Goal: Obtain resource: Download file/media

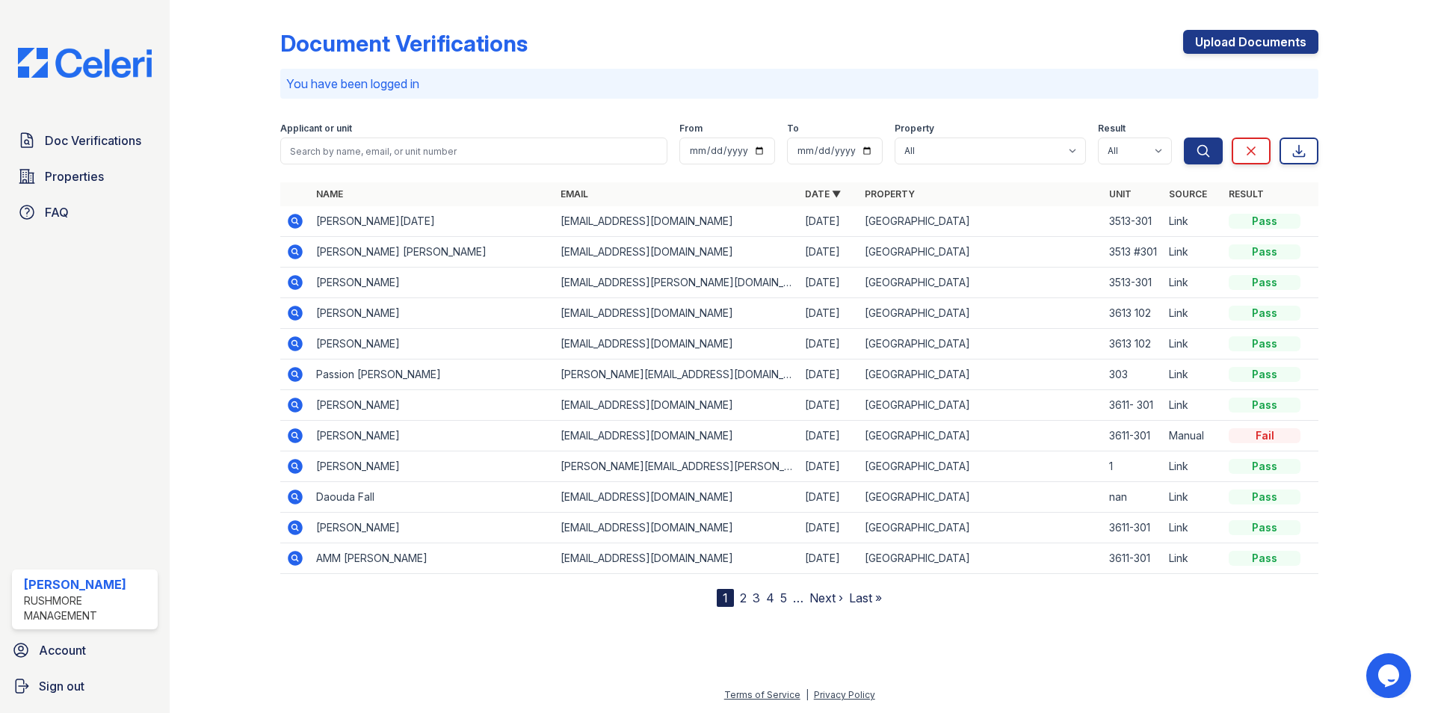
click at [291, 223] on icon at bounding box center [295, 221] width 15 height 15
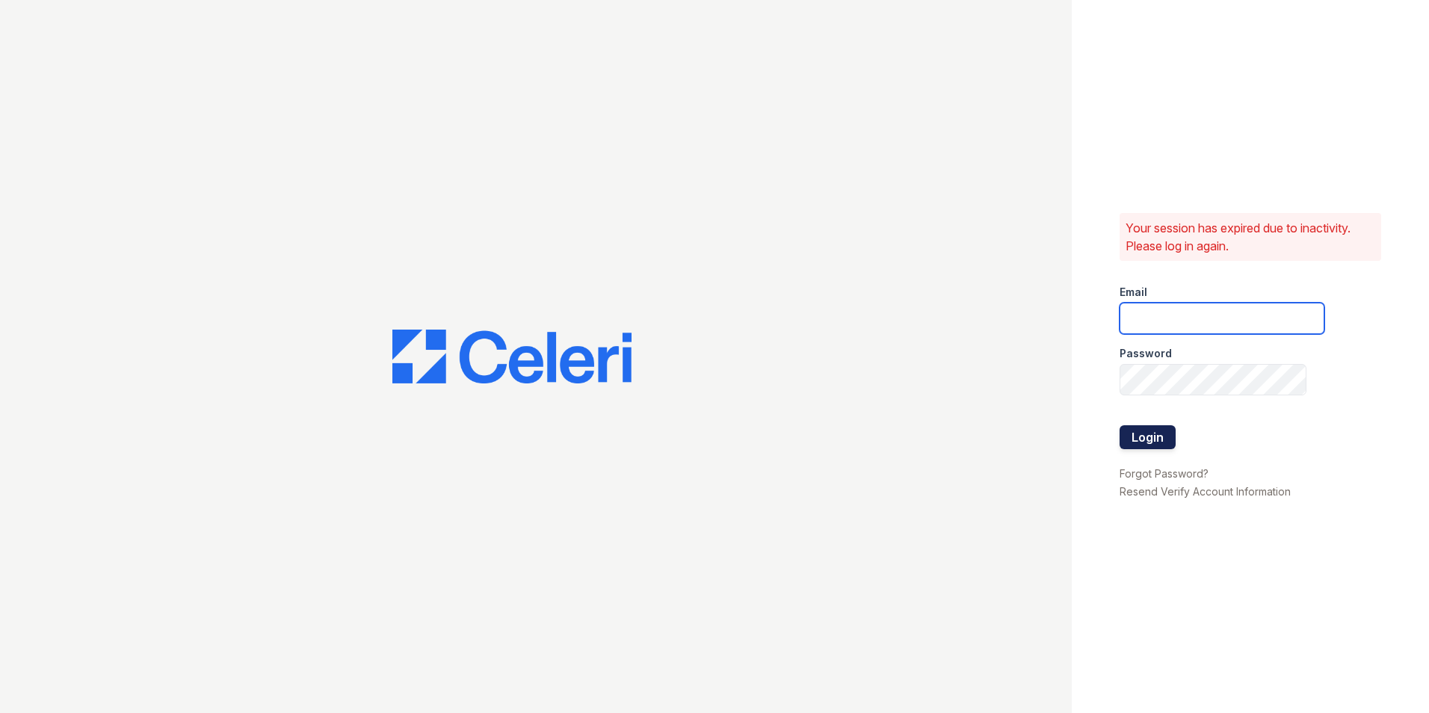
type input "creed@rushmoremgmt.com"
click at [1145, 431] on button "Login" at bounding box center [1147, 437] width 56 height 24
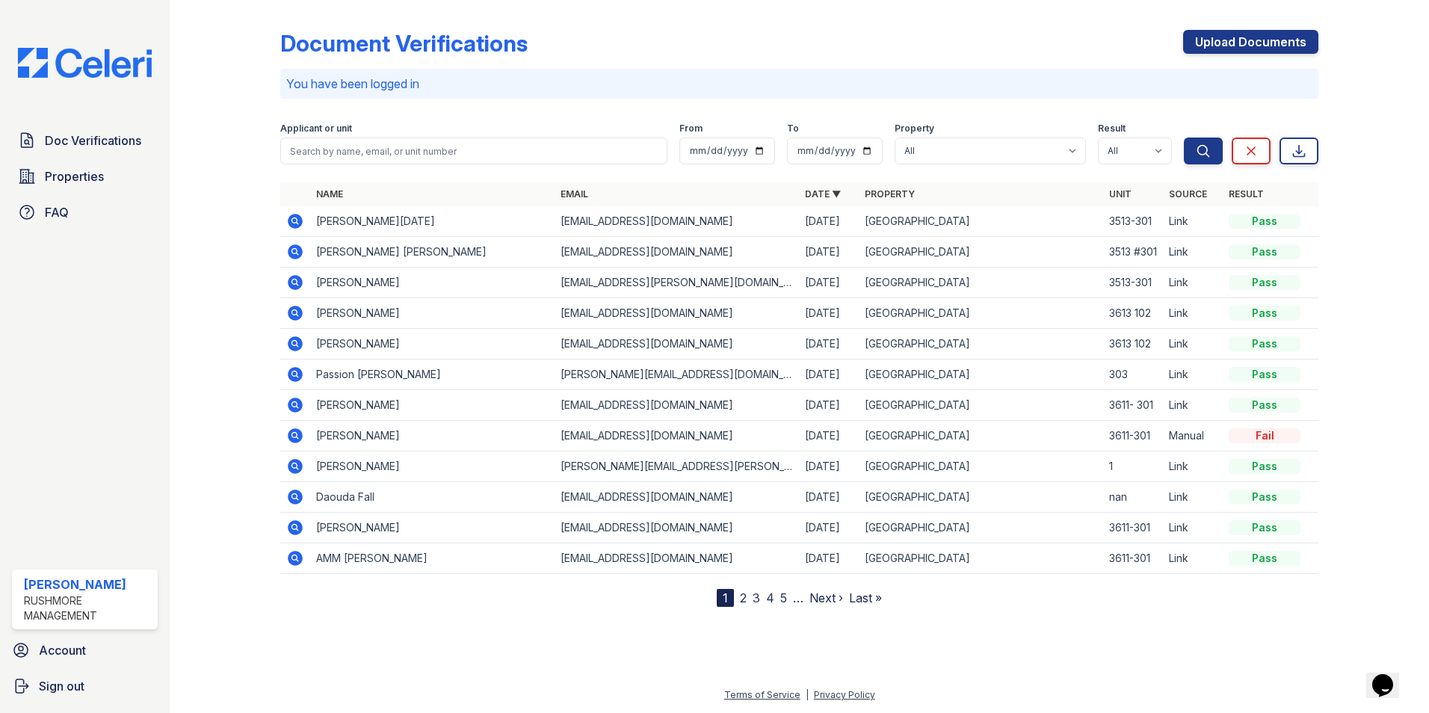
click at [294, 218] on icon at bounding box center [295, 221] width 18 height 18
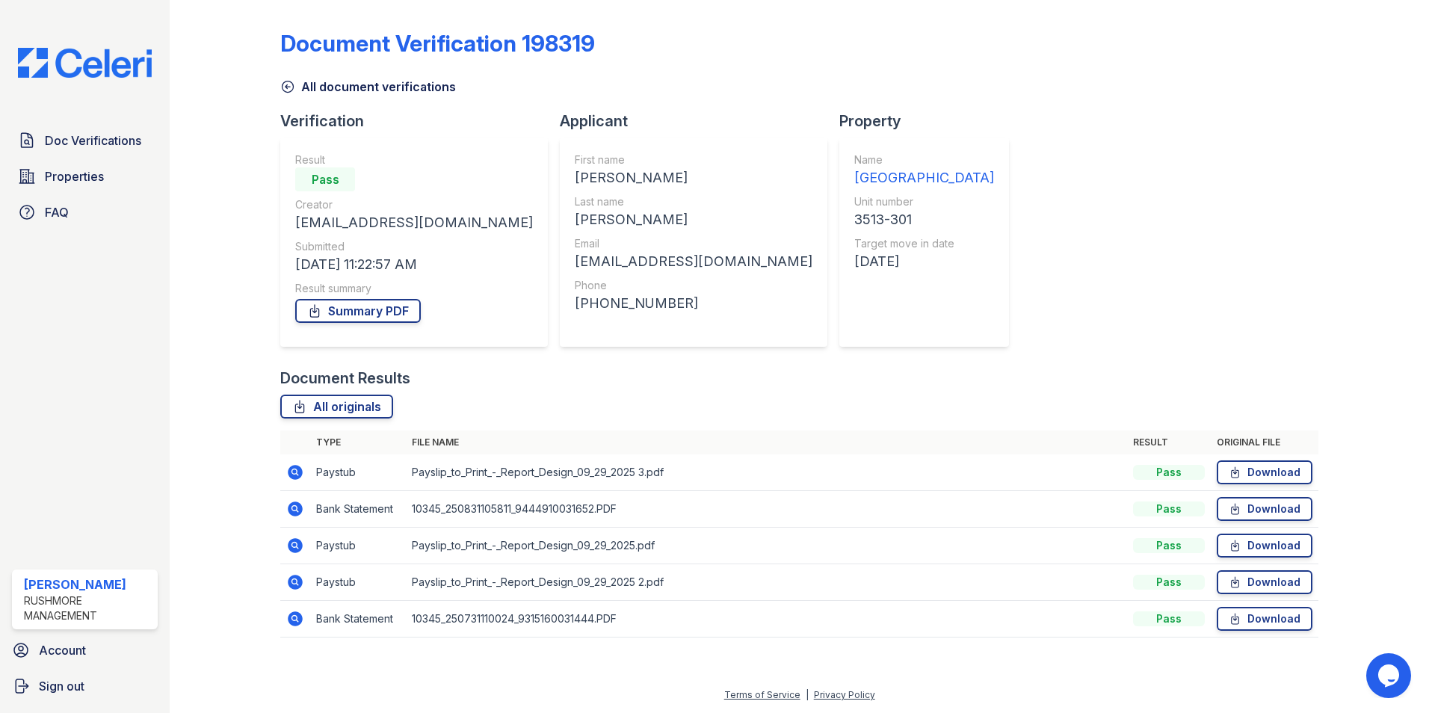
click at [286, 89] on icon at bounding box center [287, 86] width 15 height 15
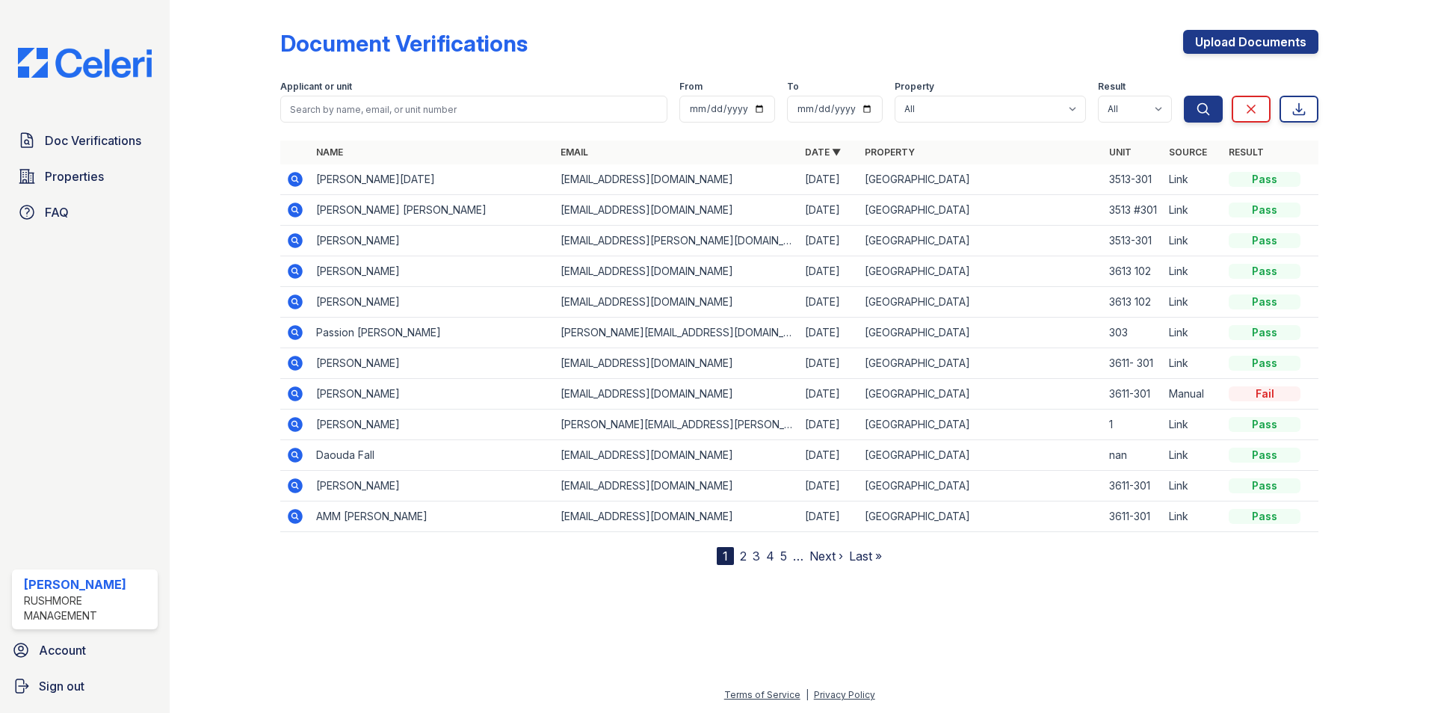
click at [294, 240] on icon at bounding box center [294, 240] width 4 height 4
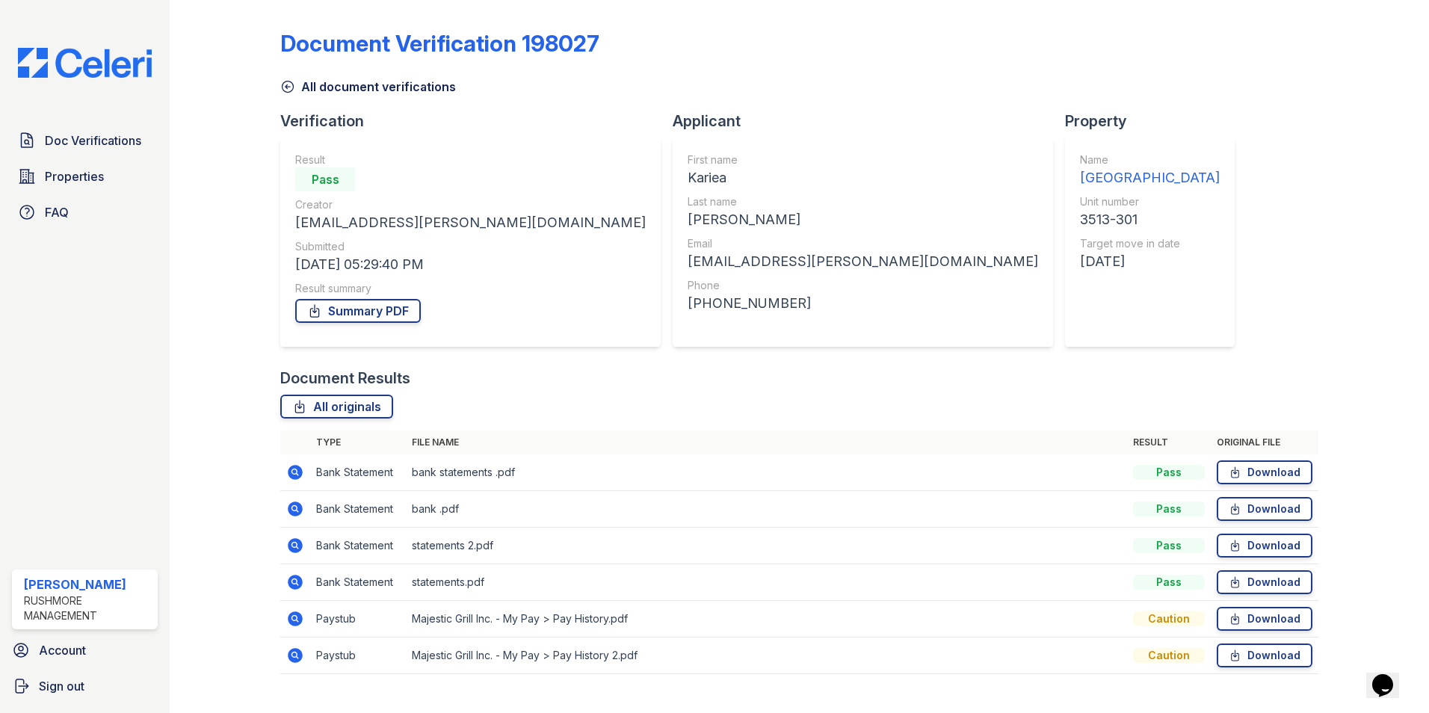
click at [293, 84] on icon at bounding box center [287, 86] width 15 height 15
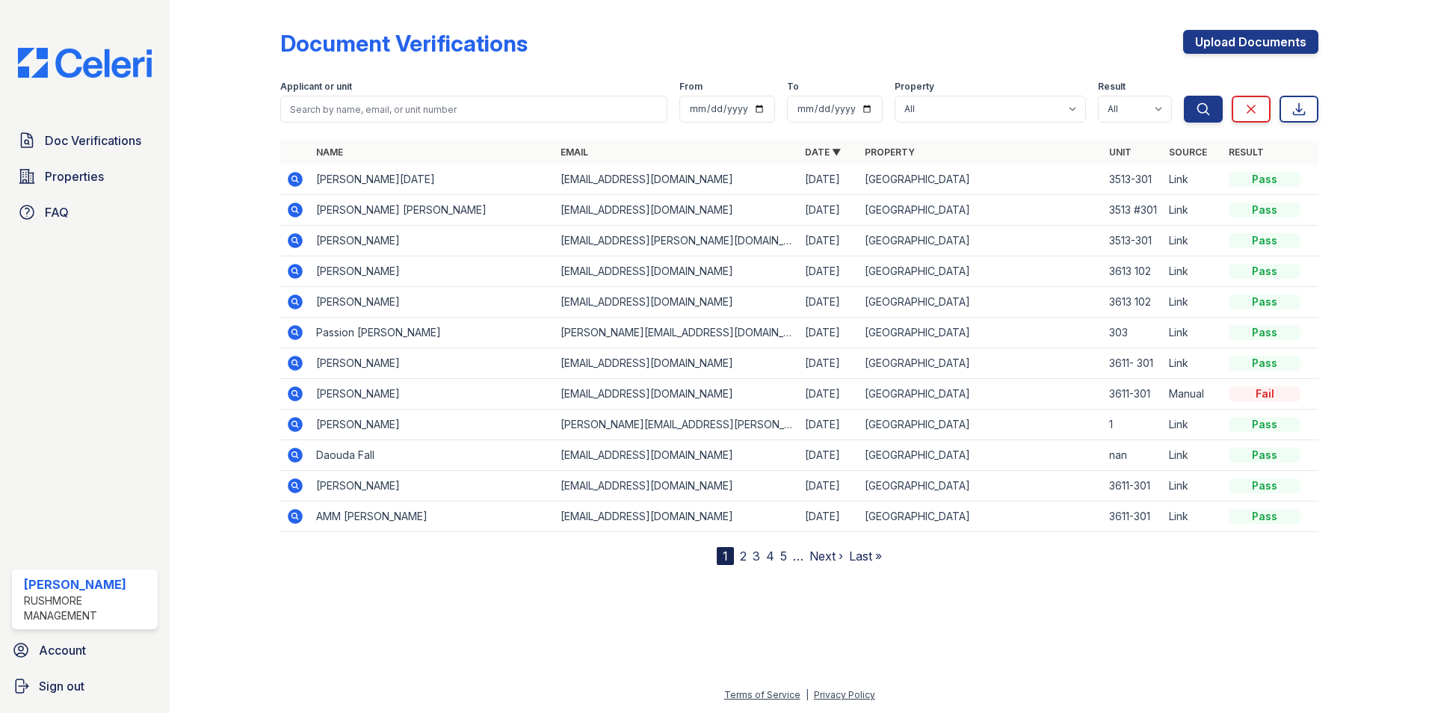
click at [297, 208] on icon at bounding box center [295, 210] width 15 height 15
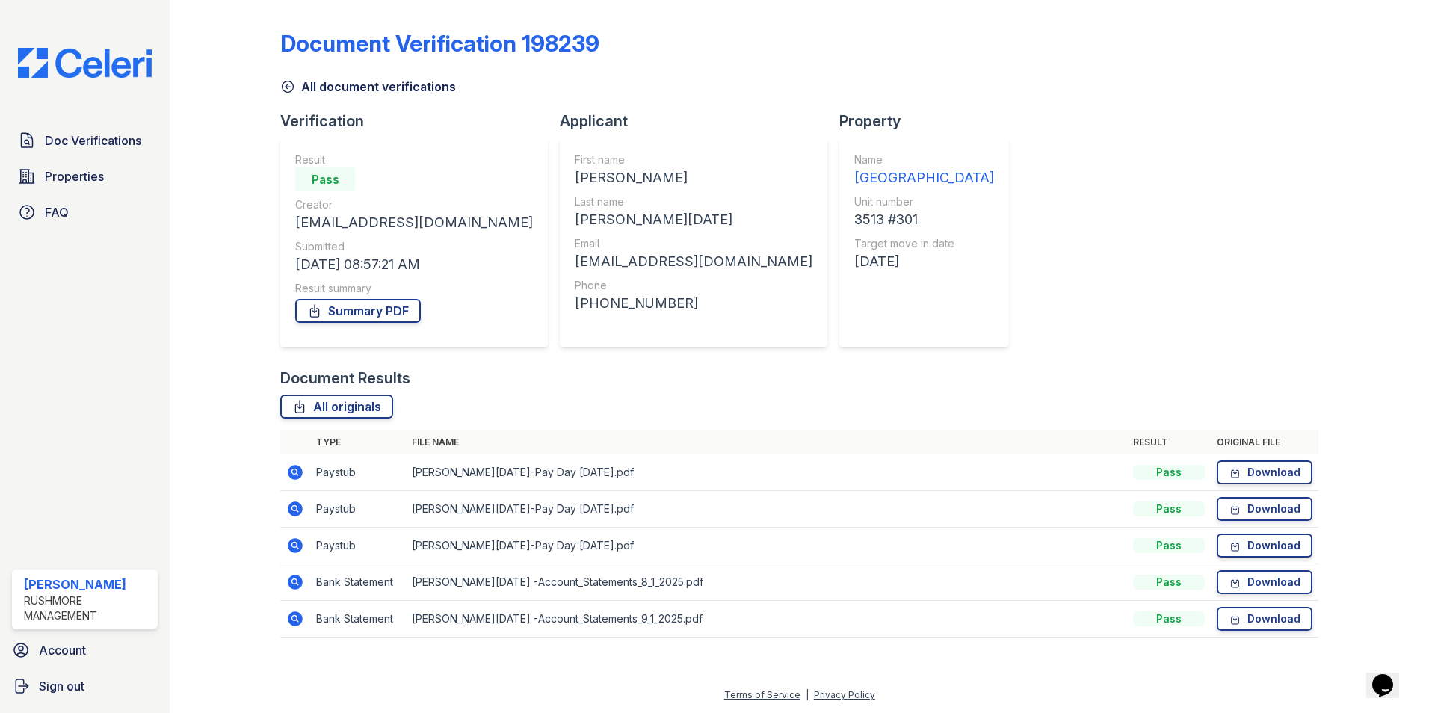
click at [284, 88] on icon at bounding box center [287, 86] width 15 height 15
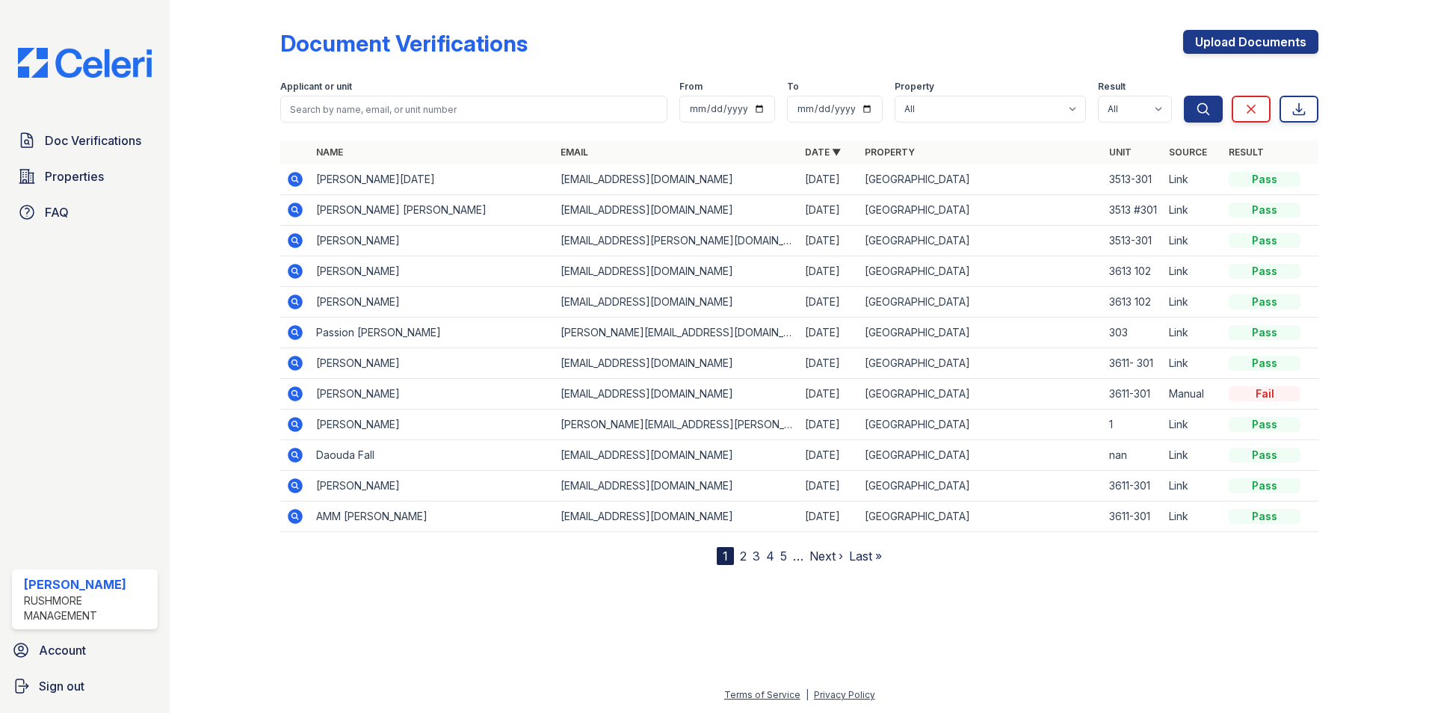
click at [296, 241] on icon at bounding box center [294, 240] width 4 height 4
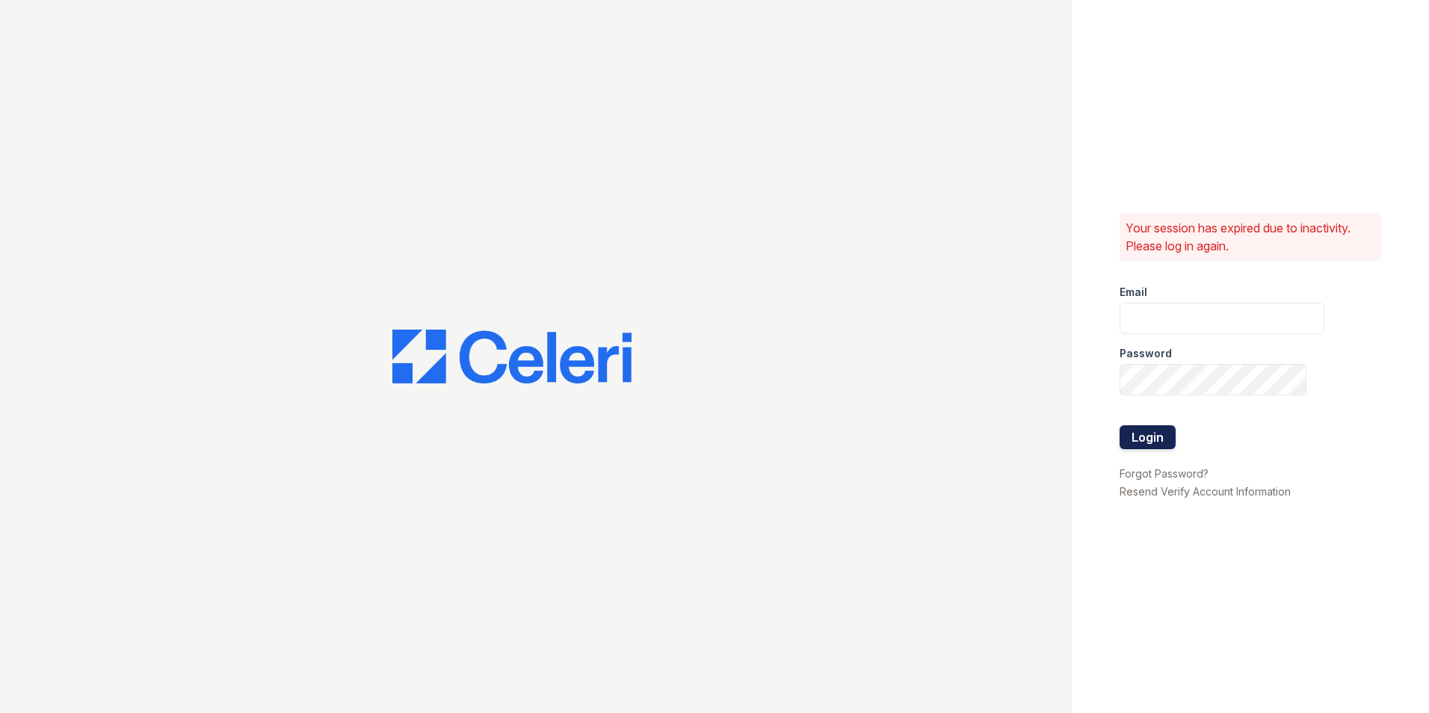
type input "[EMAIL_ADDRESS][DOMAIN_NAME]"
click at [1156, 433] on button "Login" at bounding box center [1147, 437] width 56 height 24
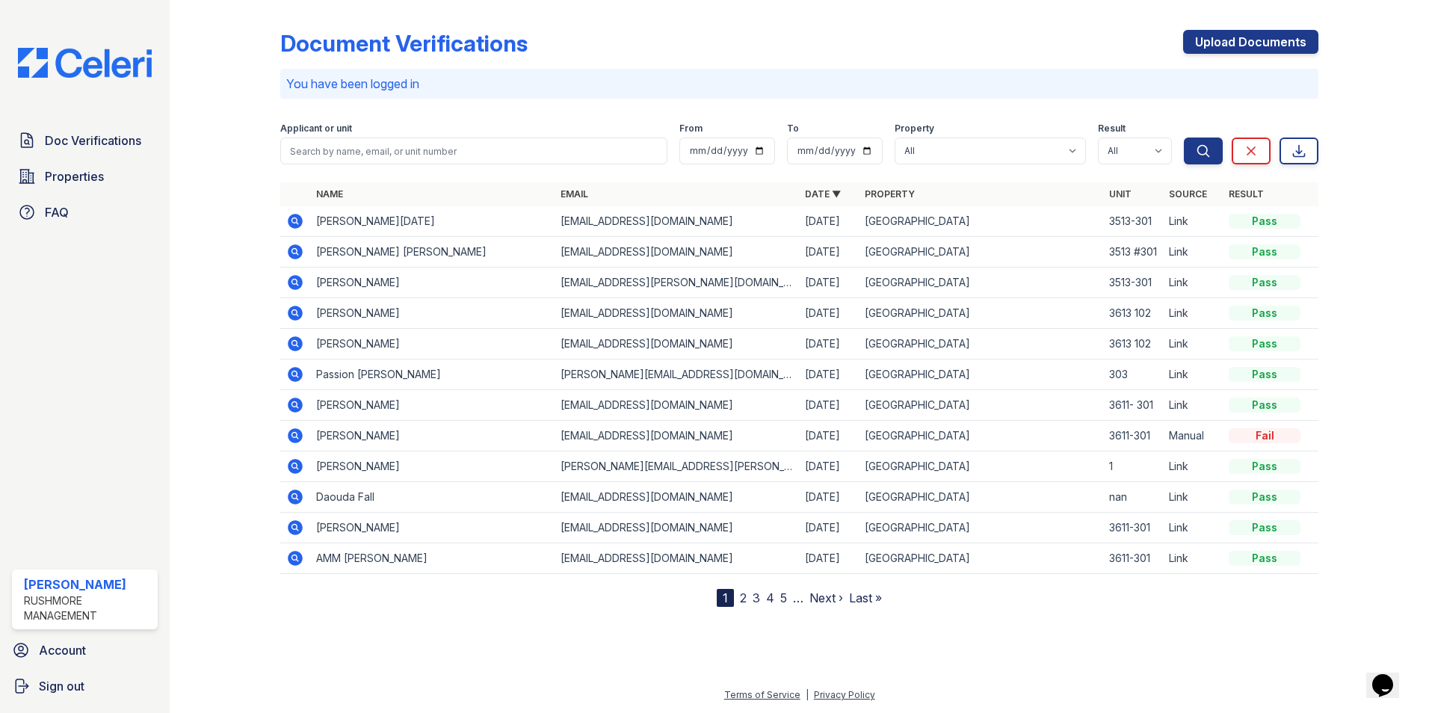
click at [293, 284] on icon at bounding box center [295, 283] width 18 height 18
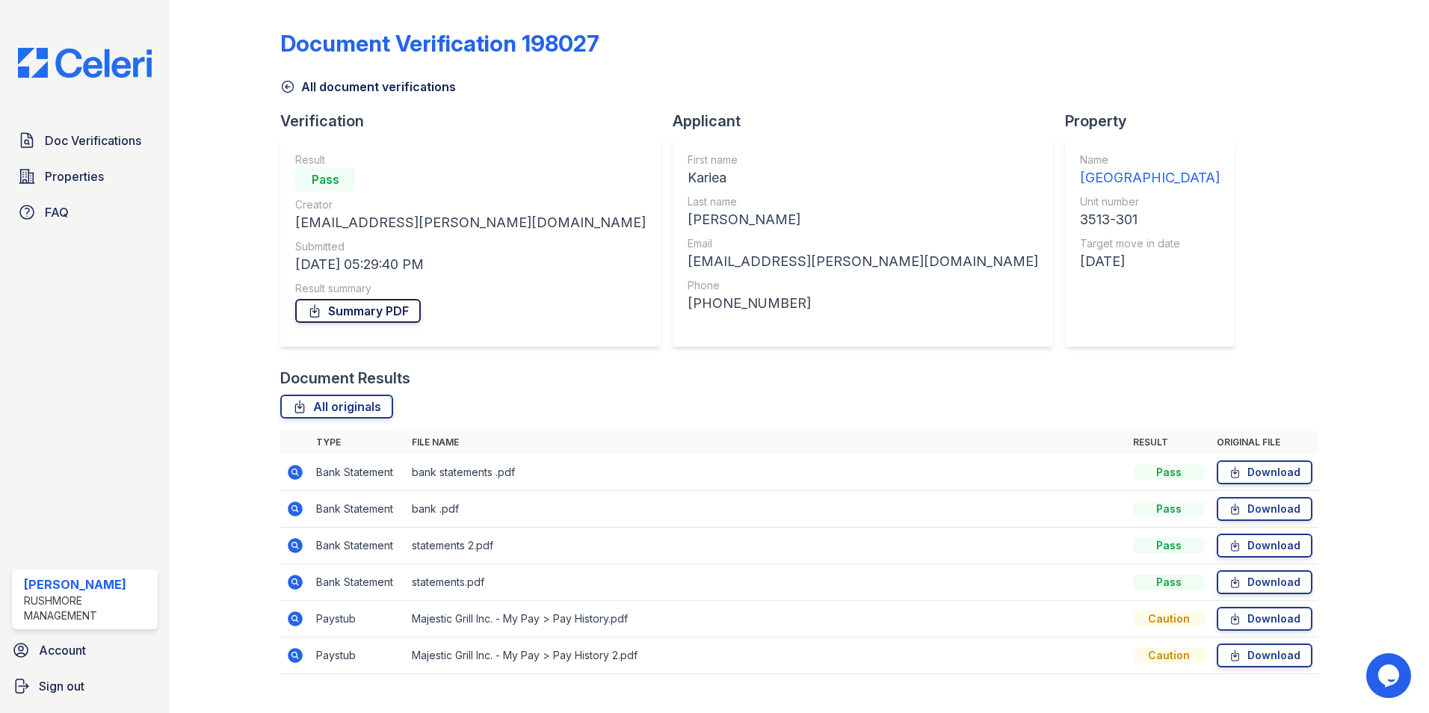
click at [362, 315] on link "Summary PDF" at bounding box center [358, 311] width 126 height 24
click at [288, 83] on icon at bounding box center [287, 86] width 15 height 15
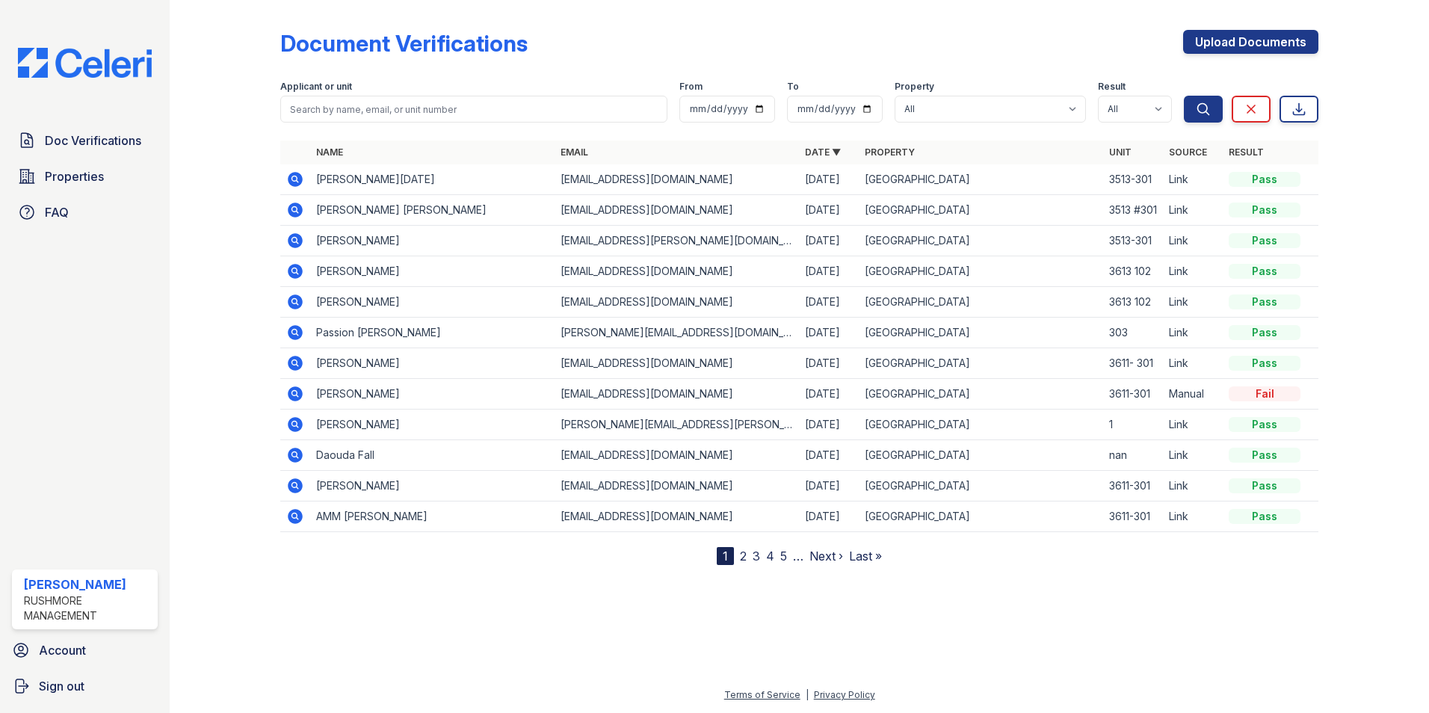
click at [297, 214] on icon at bounding box center [295, 210] width 15 height 15
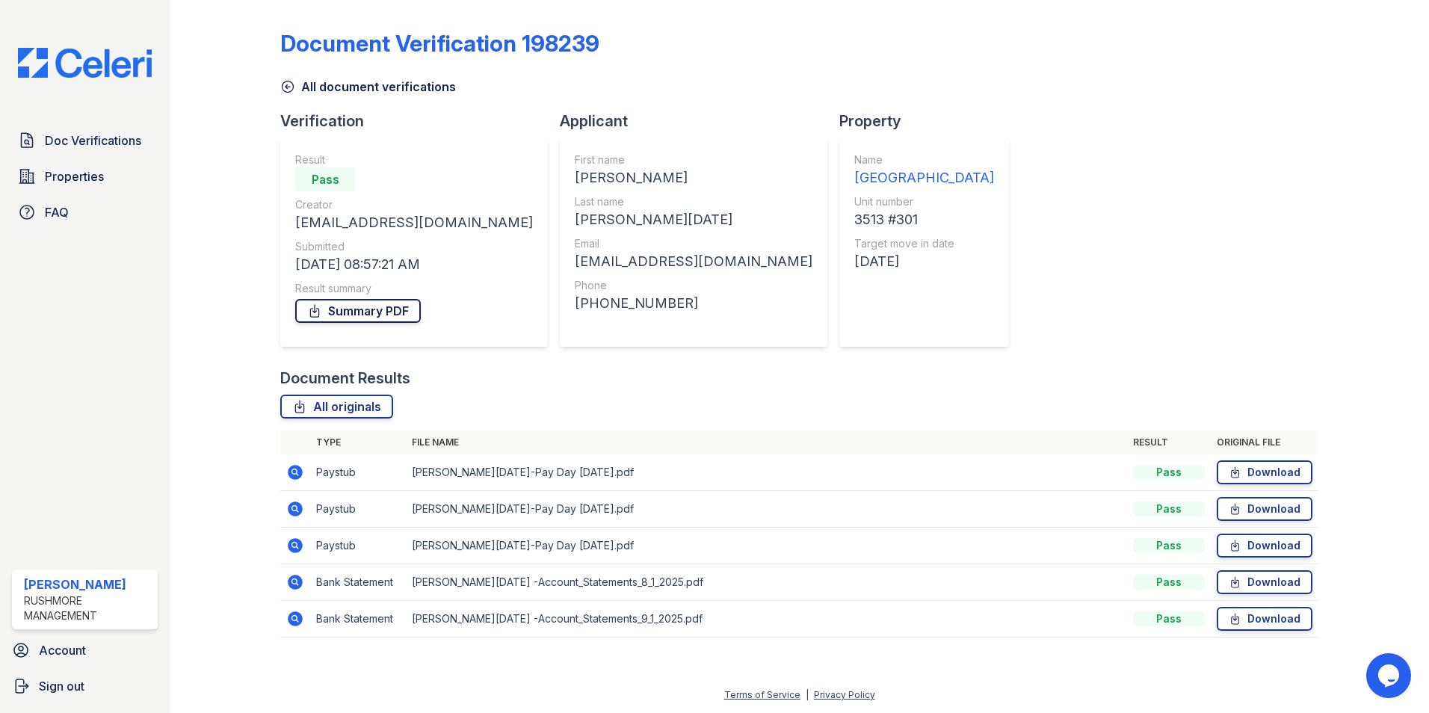
click at [364, 315] on link "Summary PDF" at bounding box center [358, 311] width 126 height 24
click at [288, 89] on icon at bounding box center [287, 86] width 15 height 15
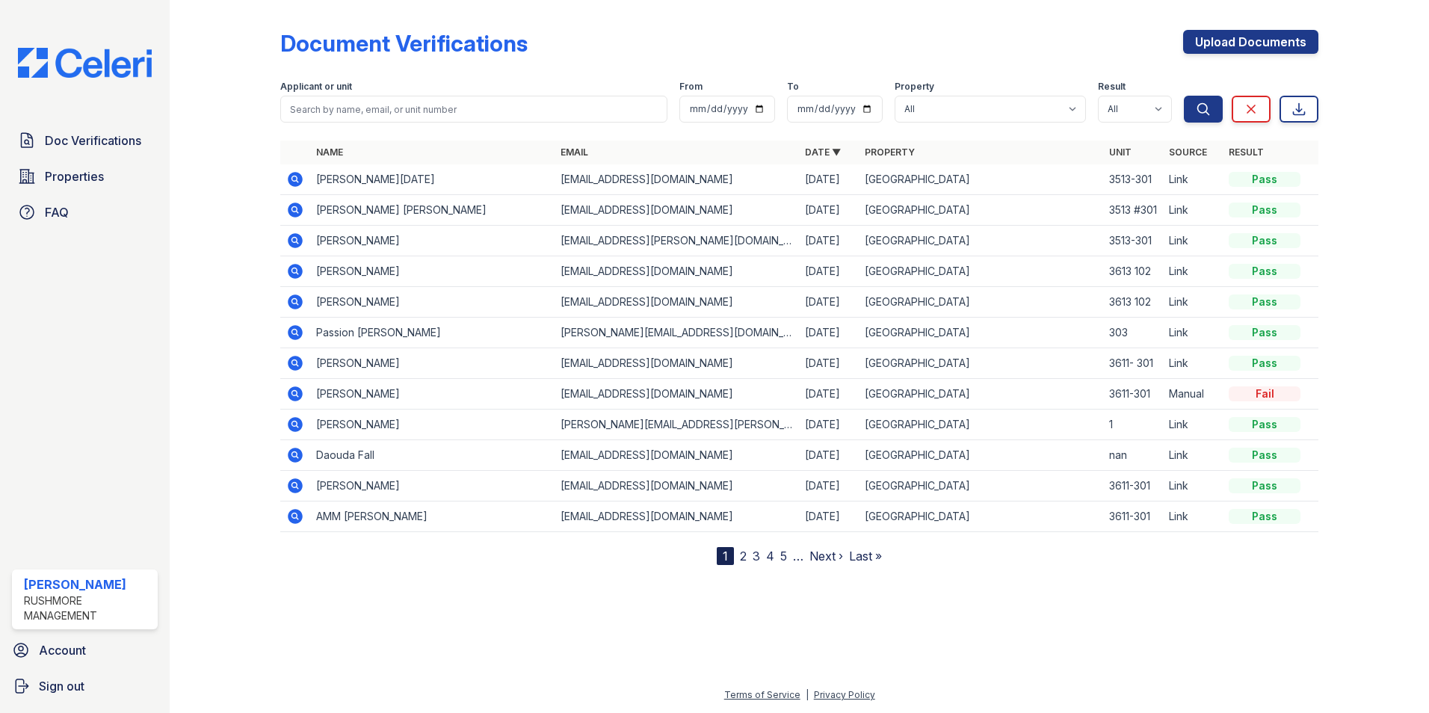
click at [297, 182] on icon at bounding box center [295, 179] width 18 height 18
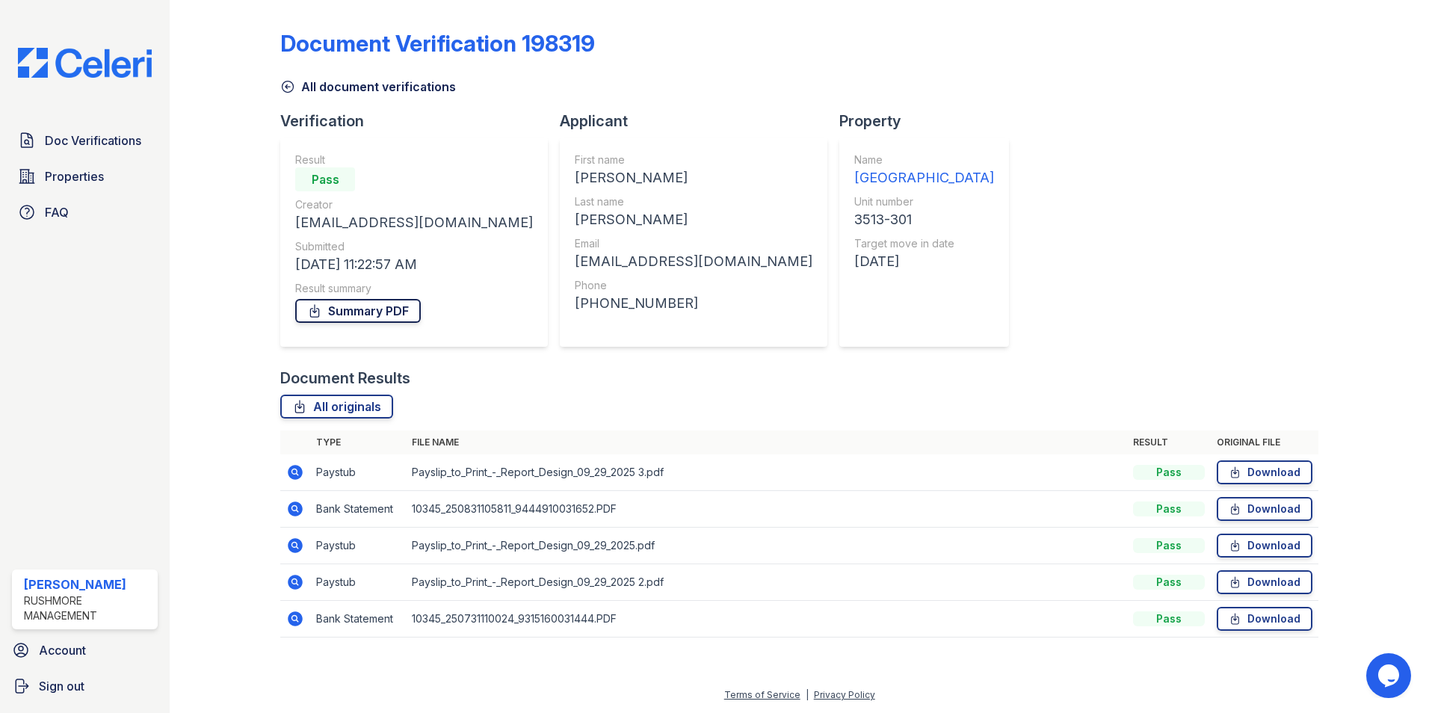
click at [379, 307] on link "Summary PDF" at bounding box center [358, 311] width 126 height 24
